Goal: Check status: Check status

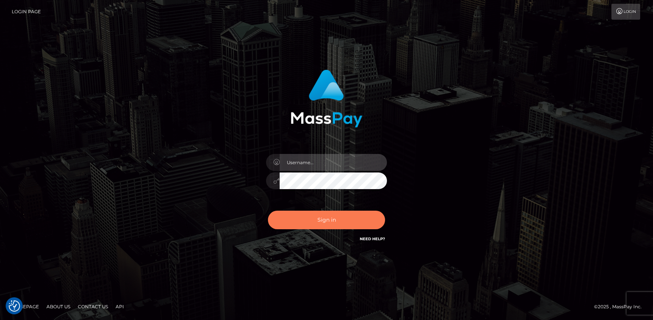
type input "Jonhill.barry"
click at [344, 212] on button "Sign in" at bounding box center [326, 219] width 117 height 19
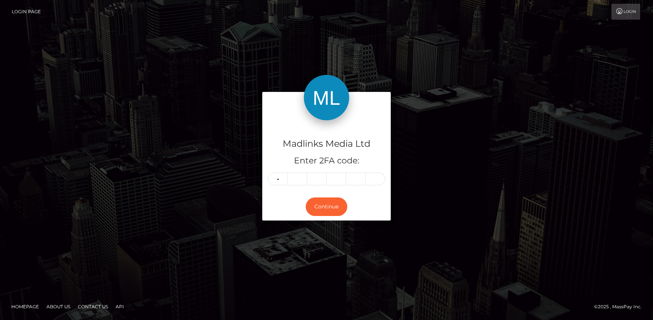
type input "1"
type input "6"
type input "4"
type input "1"
type input "4"
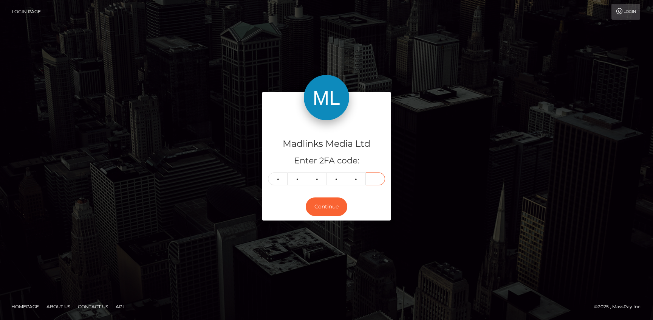
type input "5"
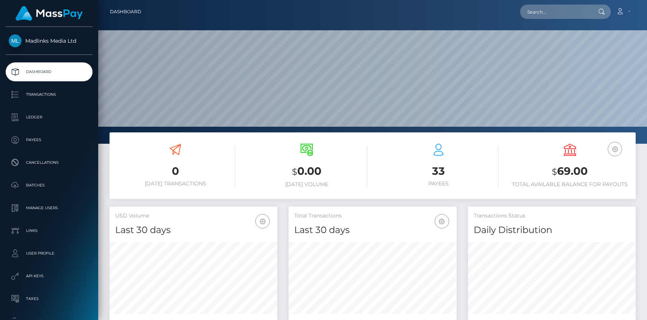
scroll to position [134, 168]
click at [35, 101] on link "Transactions" at bounding box center [49, 94] width 87 height 19
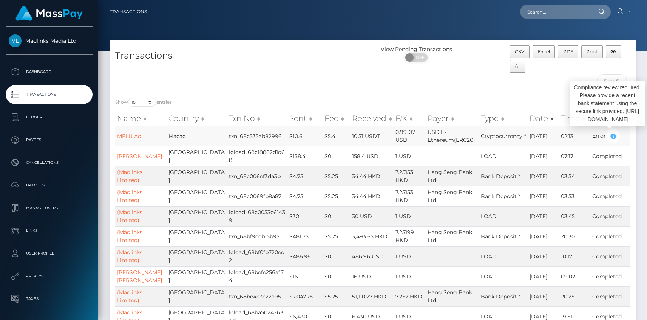
click at [610, 137] on icon "button" at bounding box center [613, 136] width 9 height 9
click at [609, 137] on icon "button" at bounding box center [613, 136] width 9 height 9
click at [602, 112] on th "Status" at bounding box center [611, 118] width 40 height 15
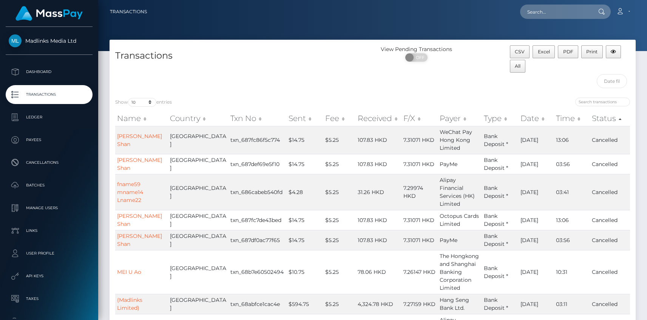
click at [40, 91] on p "Transactions" at bounding box center [49, 94] width 81 height 11
click at [597, 118] on th "Status" at bounding box center [610, 118] width 40 height 15
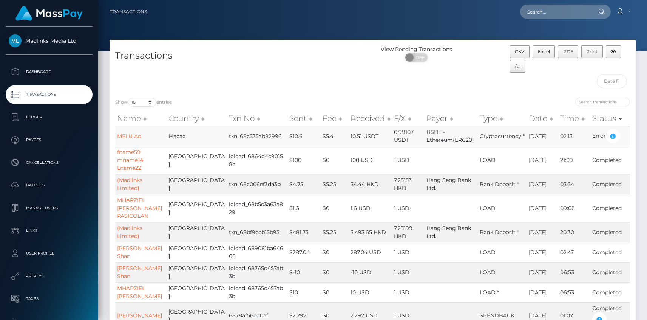
click at [591, 136] on td "Error" at bounding box center [611, 136] width 40 height 20
click at [239, 139] on td "txn_68c535ab82996" at bounding box center [257, 136] width 60 height 20
click at [135, 138] on link "MEI U Ao" at bounding box center [129, 136] width 24 height 7
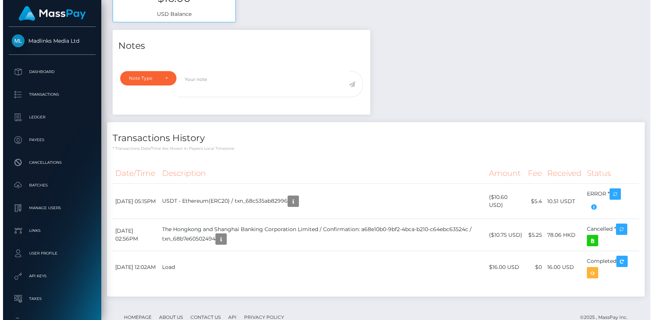
scroll to position [374, 0]
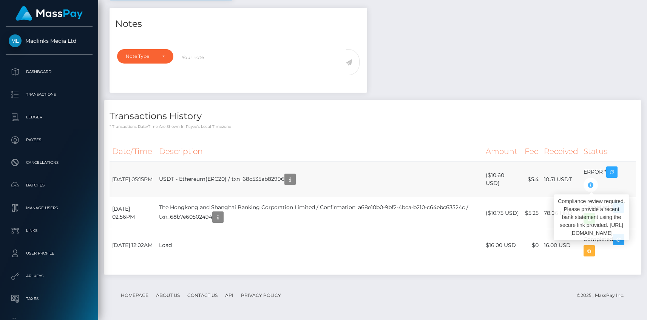
click at [589, 185] on icon "button" at bounding box center [590, 184] width 9 height 9
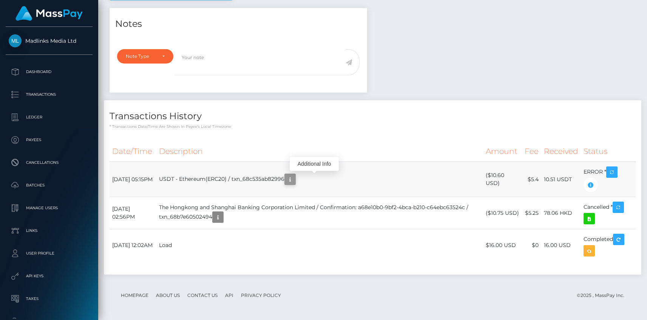
click at [295, 180] on icon "button" at bounding box center [290, 179] width 9 height 9
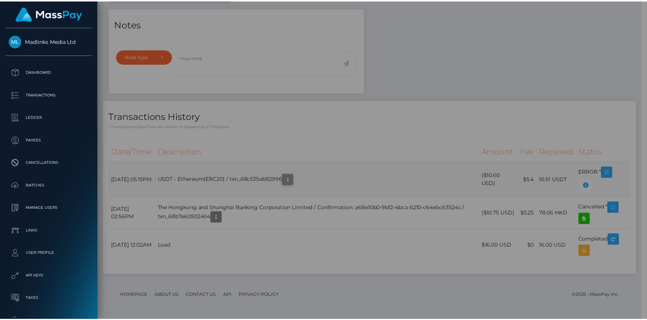
scroll to position [0, 0]
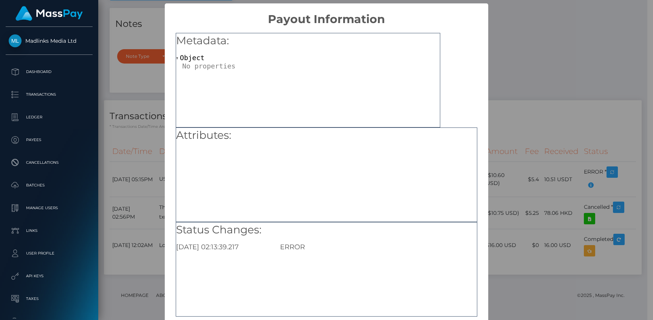
click at [495, 105] on div "× Payout Information Metadata: Object Attributes: Status Changes: 2025-09-13 02…" at bounding box center [326, 160] width 653 height 320
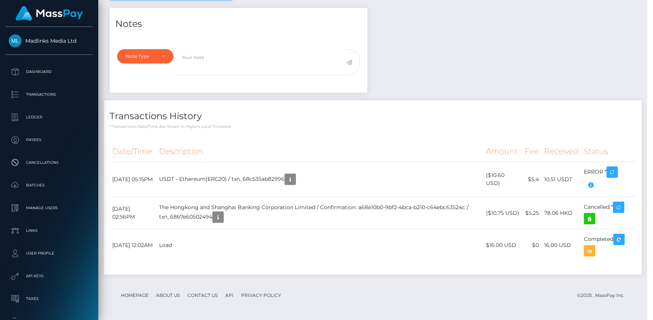
scroll to position [377802, 377724]
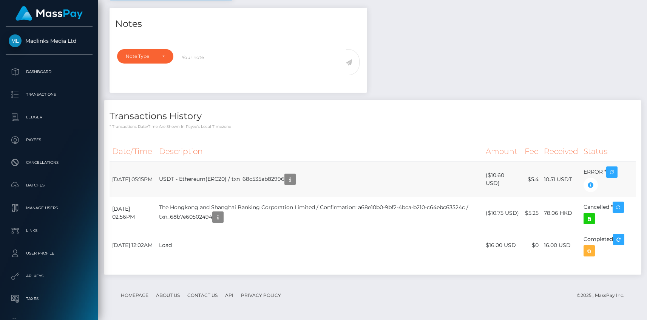
drag, startPoint x: 201, startPoint y: 181, endPoint x: 247, endPoint y: 180, distance: 46.1
click at [247, 180] on td "USDT - Ethereum(ERC20) / txn_68c535ab82996" at bounding box center [319, 179] width 327 height 35
click at [247, 183] on td "USDT - Ethereum(ERC20) / txn_68c535ab82996" at bounding box center [319, 179] width 327 height 35
click at [295, 181] on icon "button" at bounding box center [290, 179] width 9 height 9
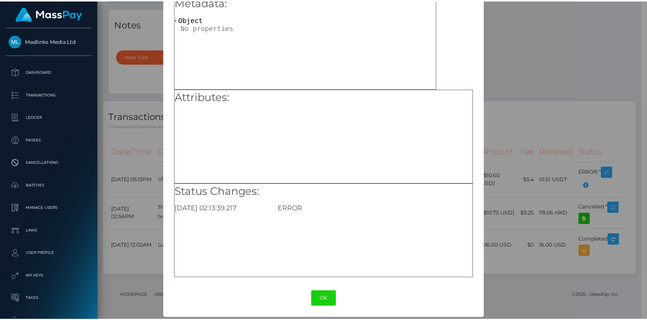
scroll to position [40, 0]
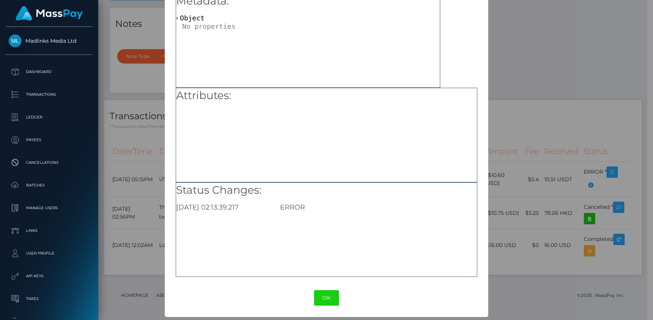
click at [220, 27] on div at bounding box center [311, 26] width 258 height 8
click at [320, 290] on button "OK" at bounding box center [326, 297] width 25 height 15
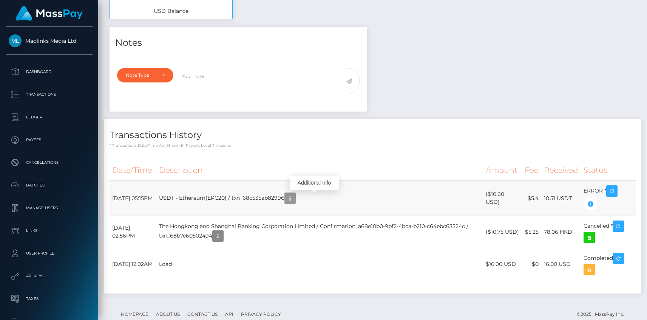
scroll to position [347, 0]
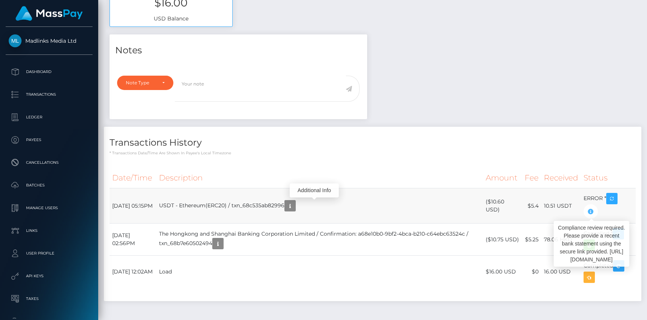
click at [587, 212] on icon "button" at bounding box center [590, 211] width 9 height 9
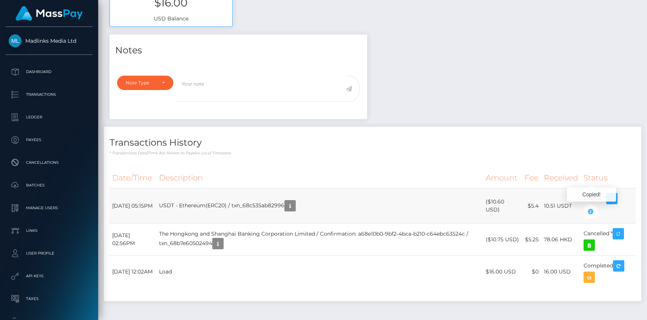
click at [589, 212] on icon "button" at bounding box center [590, 211] width 9 height 9
click at [43, 94] on p "Transactions" at bounding box center [49, 94] width 81 height 11
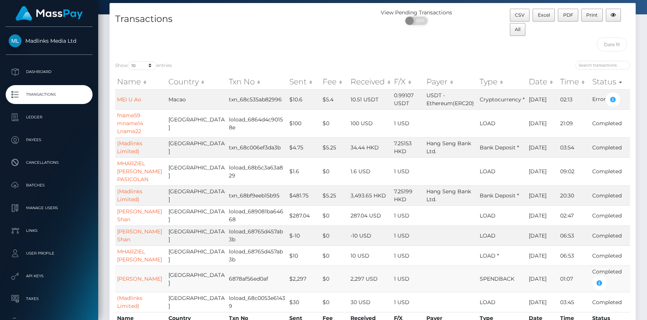
scroll to position [36, 0]
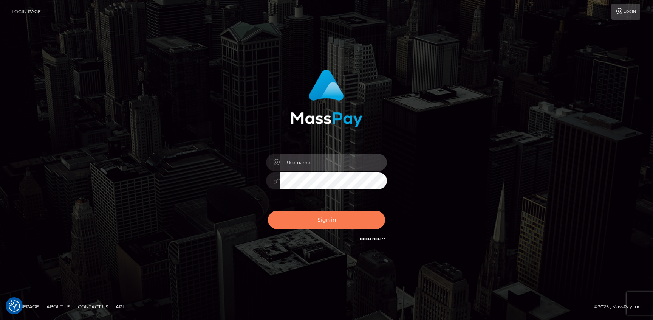
type input "Jonhill.barry"
click at [303, 220] on button "Sign in" at bounding box center [326, 219] width 117 height 19
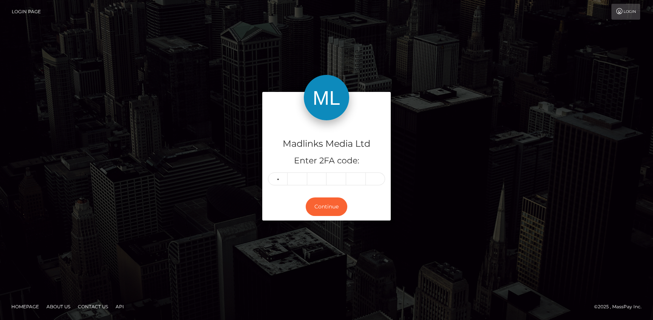
type input "4"
type input "8"
type input "2"
type input "0"
type input "3"
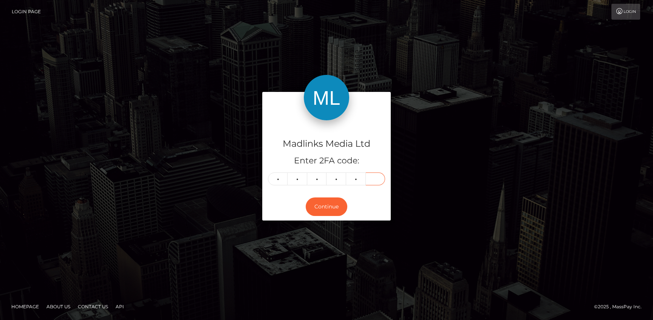
type input "8"
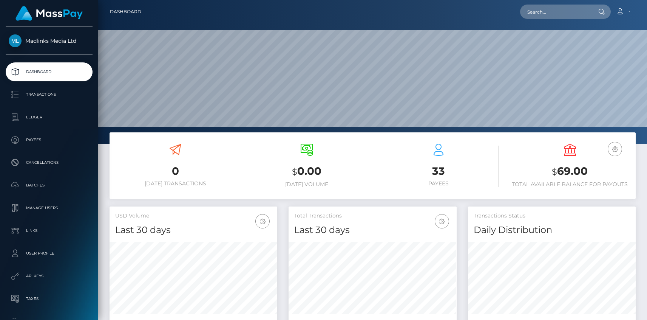
scroll to position [134, 168]
click at [41, 98] on p "Transactions" at bounding box center [49, 94] width 81 height 11
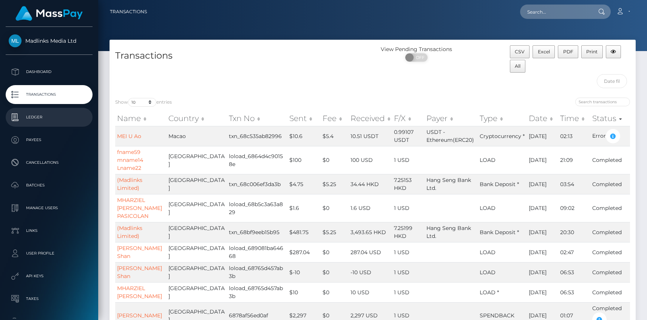
click at [48, 122] on p "Ledger" at bounding box center [49, 116] width 81 height 11
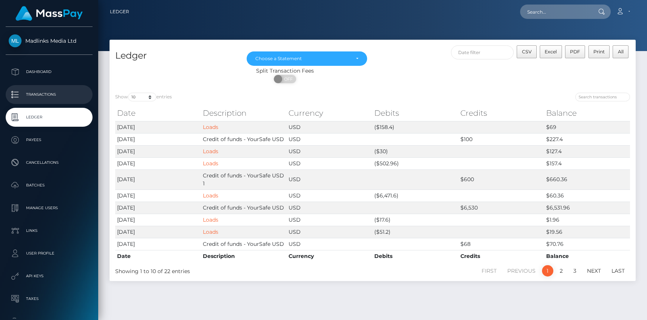
click at [45, 98] on p "Transactions" at bounding box center [49, 94] width 81 height 11
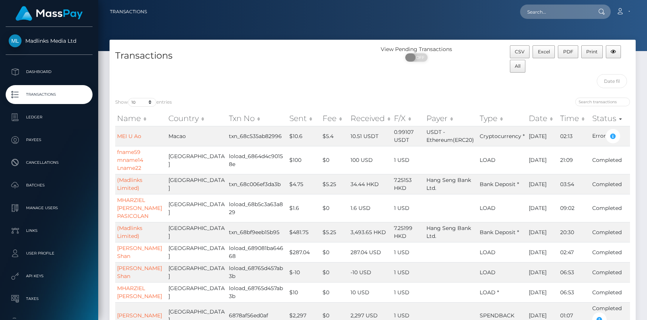
click at [406, 57] on span at bounding box center [410, 57] width 10 height 8
click at [416, 55] on span "ON" at bounding box center [414, 57] width 19 height 8
checkbox input "false"
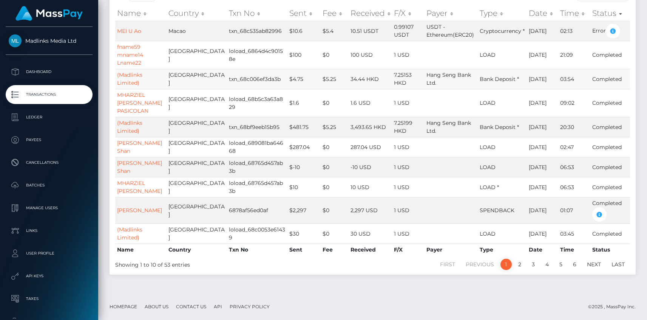
scroll to position [113, 0]
click at [596, 263] on link "Next" at bounding box center [594, 263] width 22 height 11
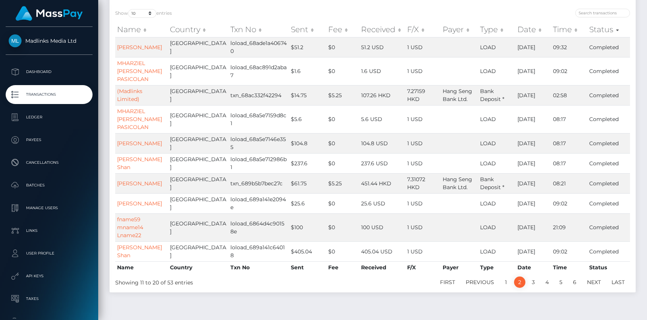
scroll to position [88, 0]
click at [142, 50] on link "LING Chulan" at bounding box center [139, 48] width 45 height 7
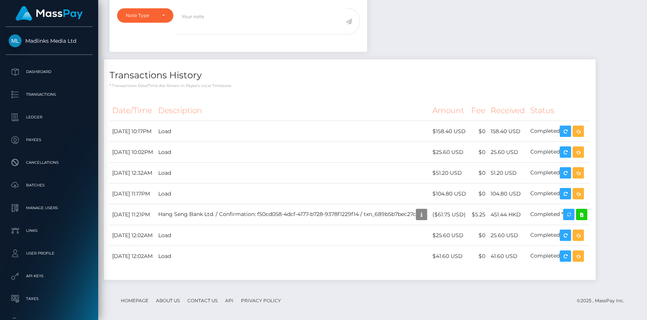
scroll to position [404, 0]
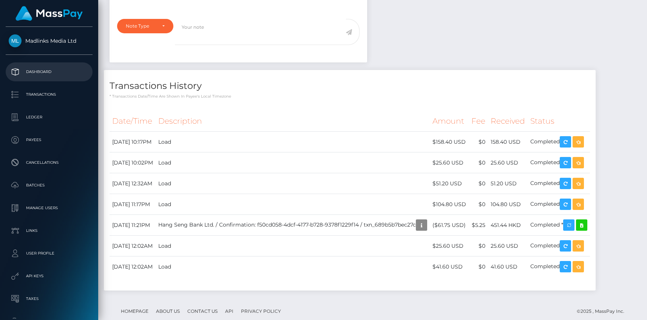
click at [44, 73] on p "Dashboard" at bounding box center [49, 71] width 81 height 11
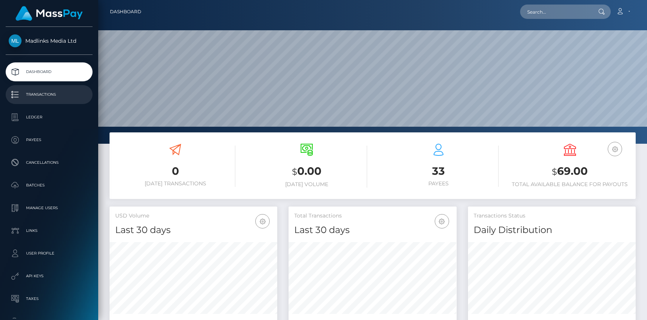
scroll to position [134, 168]
click at [440, 172] on h3 "33" at bounding box center [439, 171] width 120 height 15
click at [434, 150] on icon at bounding box center [439, 150] width 12 height 12
click at [35, 96] on p "Transactions" at bounding box center [49, 94] width 81 height 11
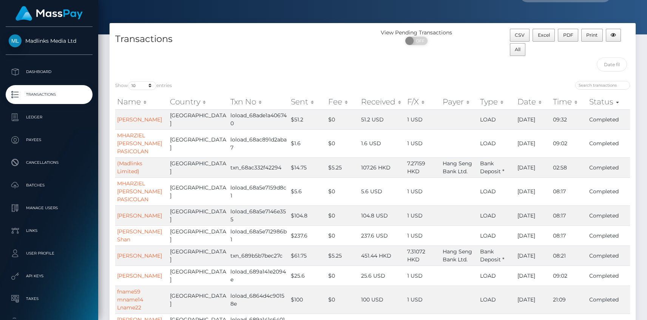
scroll to position [17, 0]
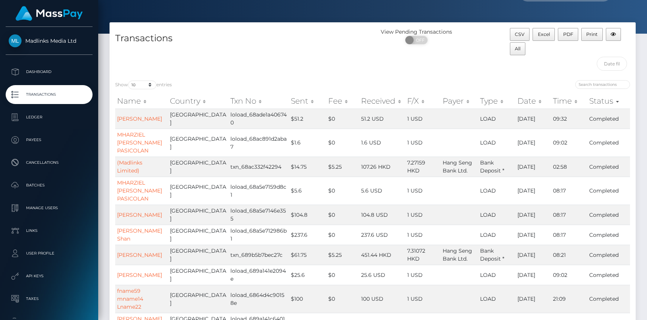
click at [422, 70] on div "View Pending Transactions ON OFF" at bounding box center [439, 51] width 132 height 46
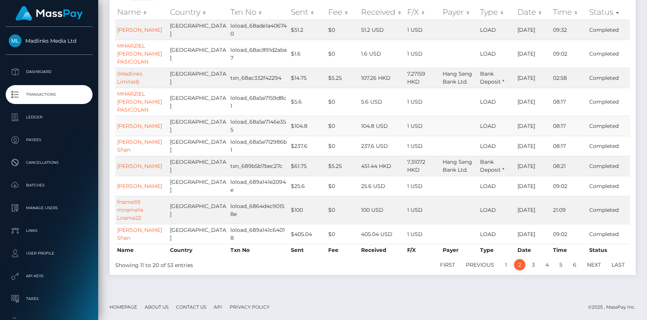
scroll to position [106, 0]
click at [505, 265] on link "1" at bounding box center [506, 264] width 11 height 11
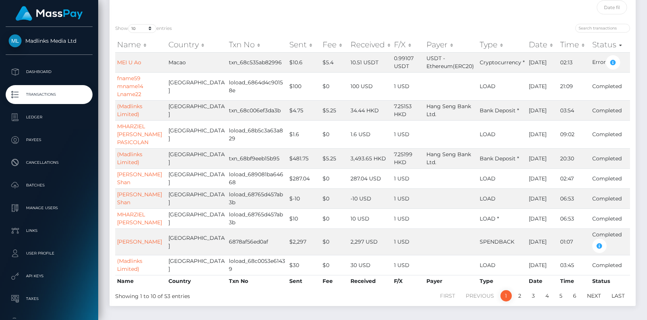
scroll to position [76, 0]
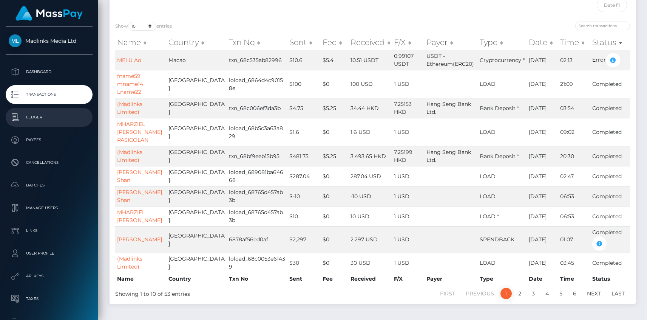
click at [35, 117] on p "Ledger" at bounding box center [49, 116] width 81 height 11
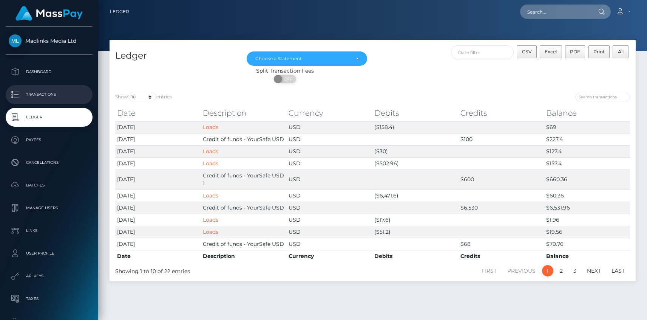
click at [53, 97] on p "Transactions" at bounding box center [49, 94] width 81 height 11
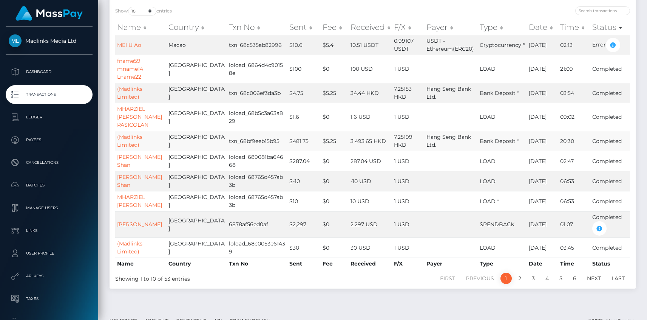
scroll to position [90, 0]
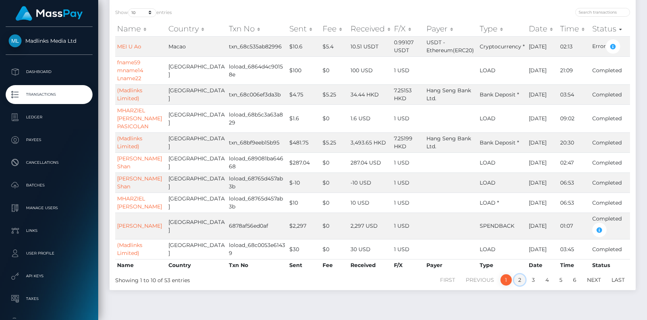
click at [521, 285] on link "2" at bounding box center [519, 279] width 11 height 11
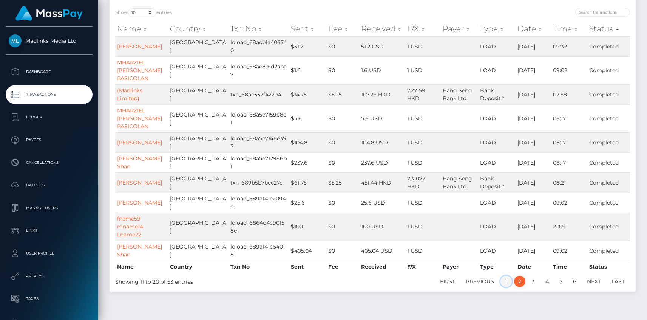
click at [506, 283] on link "1" at bounding box center [506, 280] width 11 height 11
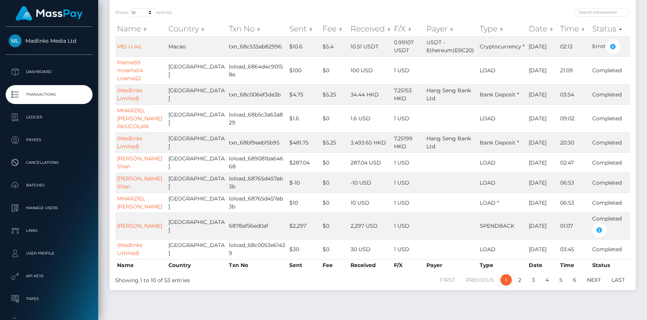
click at [576, 31] on th "Time" at bounding box center [575, 28] width 32 height 15
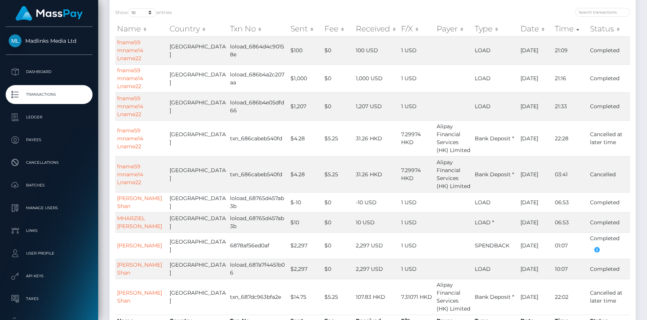
click at [574, 30] on th "Time" at bounding box center [570, 28] width 35 height 15
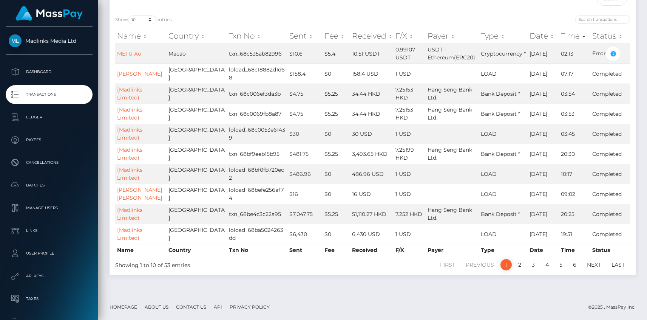
click at [533, 35] on th "Date" at bounding box center [543, 35] width 31 height 15
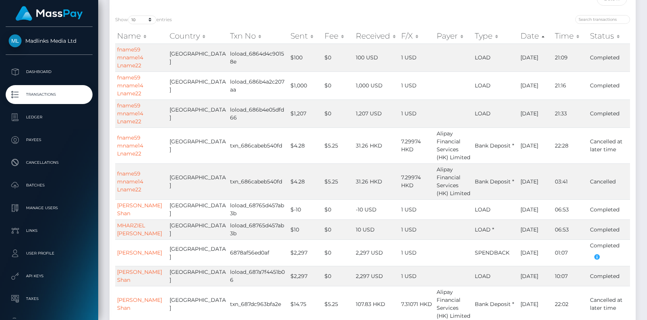
click at [533, 35] on th "Date" at bounding box center [536, 35] width 35 height 15
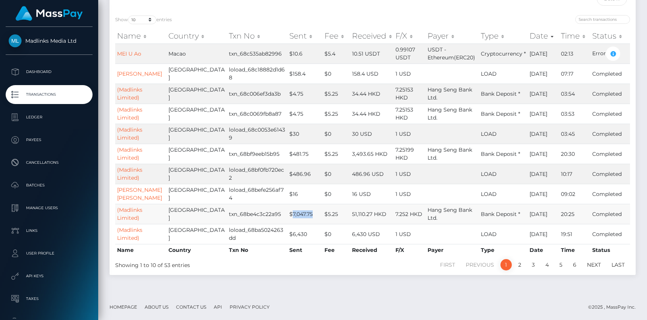
drag, startPoint x: 262, startPoint y: 210, endPoint x: 287, endPoint y: 210, distance: 25.7
click at [288, 210] on td "$7,047.75" at bounding box center [305, 214] width 35 height 20
drag, startPoint x: 300, startPoint y: 215, endPoint x: 311, endPoint y: 214, distance: 10.2
click at [323, 214] on td "$5.25" at bounding box center [337, 214] width 28 height 20
drag, startPoint x: 330, startPoint y: 212, endPoint x: 364, endPoint y: 213, distance: 33.3
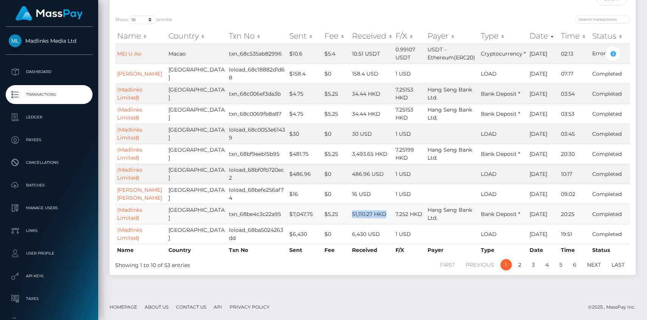
click at [364, 213] on td "51,110.27 HKD" at bounding box center [371, 214] width 43 height 20
drag, startPoint x: 377, startPoint y: 213, endPoint x: 401, endPoint y: 216, distance: 24.0
click at [401, 216] on td "7.252 HKD" at bounding box center [410, 214] width 32 height 20
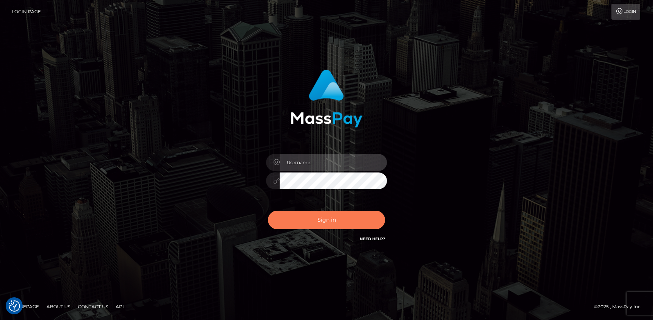
type input "Jonhill.[PERSON_NAME]"
click at [333, 222] on button "Sign in" at bounding box center [326, 219] width 117 height 19
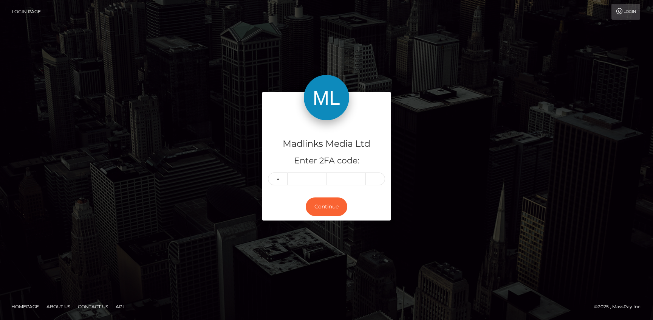
type input "5"
type input "1"
type input "5"
type input "2"
type input "3"
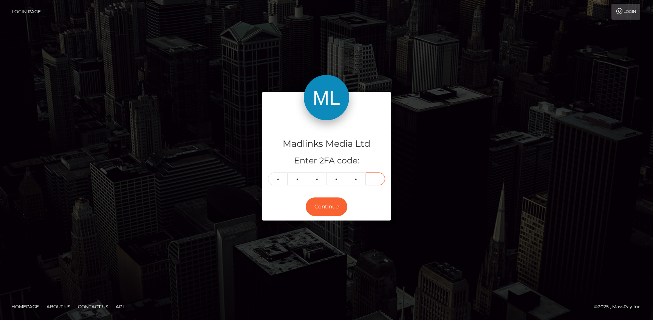
type input "6"
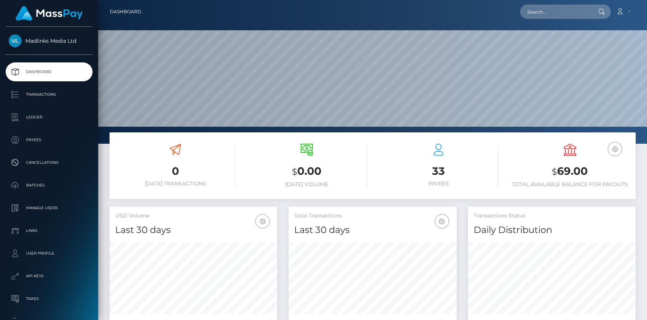
scroll to position [134, 168]
click at [53, 90] on p "Transactions" at bounding box center [49, 94] width 81 height 11
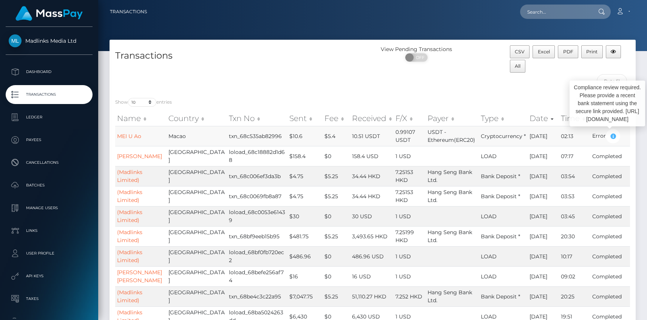
click at [609, 138] on icon "button" at bounding box center [613, 136] width 9 height 9
click at [609, 135] on icon "button" at bounding box center [613, 136] width 9 height 9
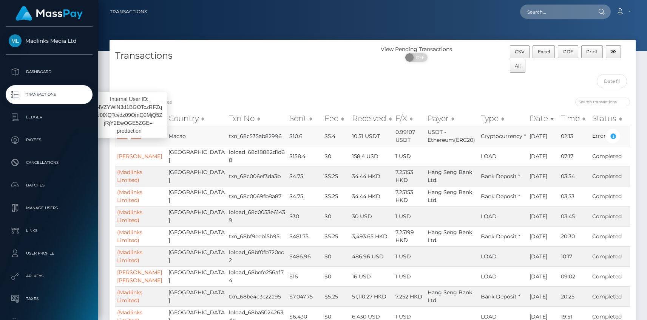
click at [139, 136] on link "MEI U Ao" at bounding box center [129, 136] width 24 height 7
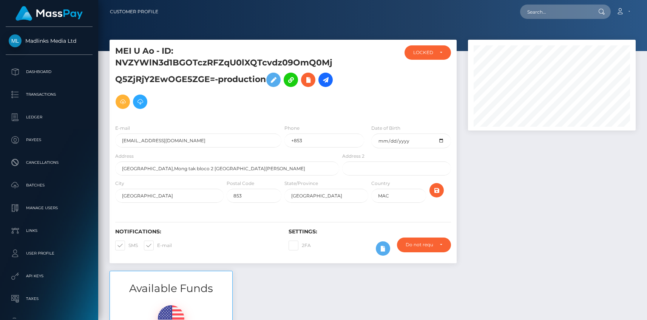
scroll to position [91, 168]
click at [204, 94] on h5 "MEI U Ao - ID: NVZYWlN3d1BGOTczRFZqU0lXQTcvdz09OmQ0MjQ5ZjRjY2EwOGE5ZGE=-product…" at bounding box center [225, 78] width 220 height 67
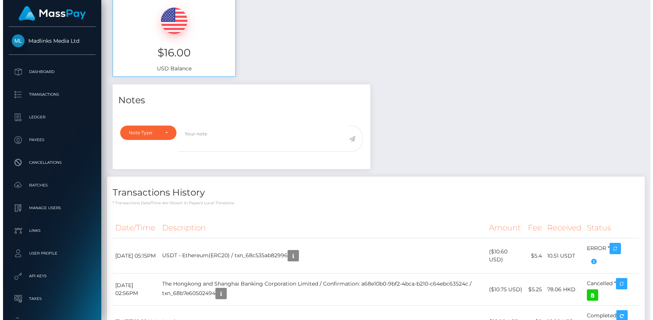
scroll to position [325, 0]
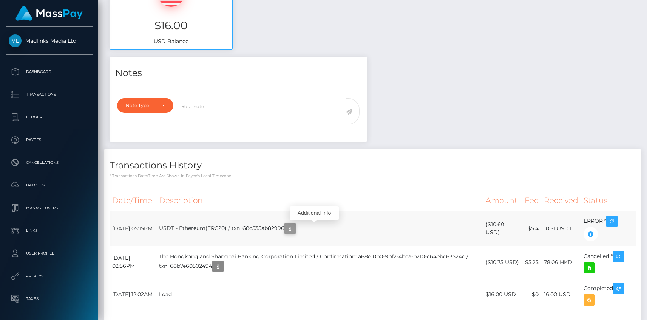
click at [295, 231] on icon "button" at bounding box center [290, 228] width 9 height 9
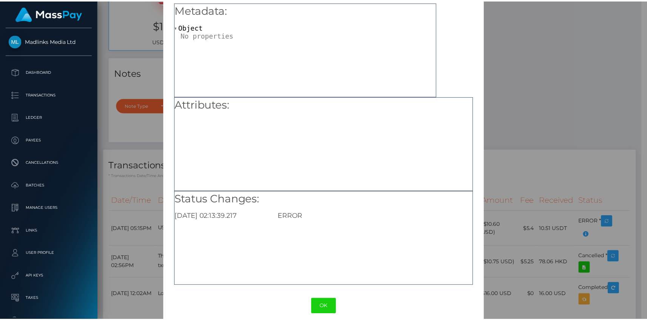
scroll to position [40, 0]
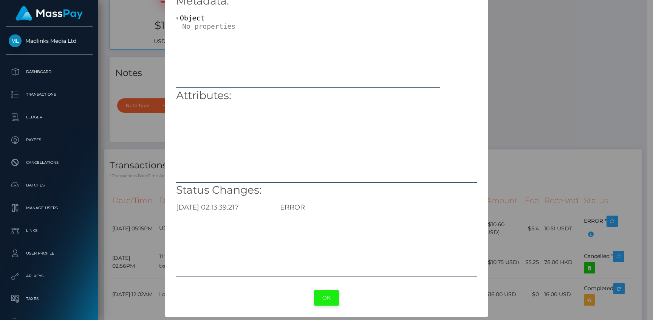
click at [323, 295] on button "OK" at bounding box center [326, 297] width 25 height 15
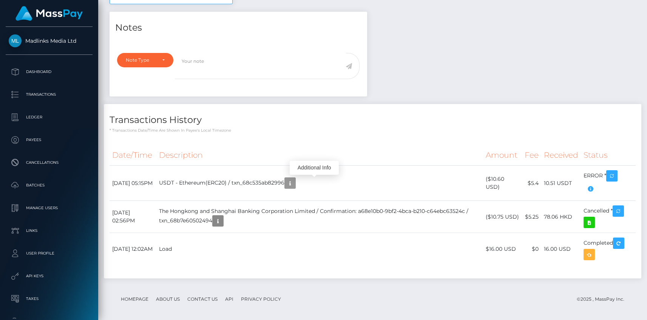
scroll to position [374, 0]
